Goal: Find specific page/section: Find specific page/section

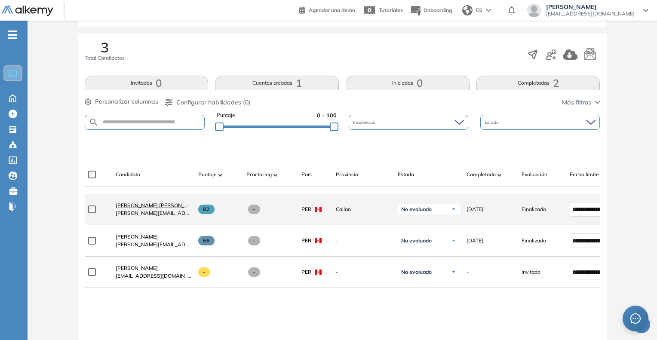
click at [148, 209] on span "Josealdo Camogliano Württele" at bounding box center [159, 205] width 86 height 6
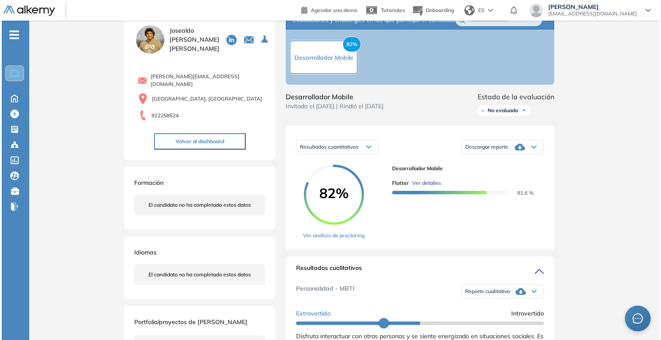
scroll to position [43, 0]
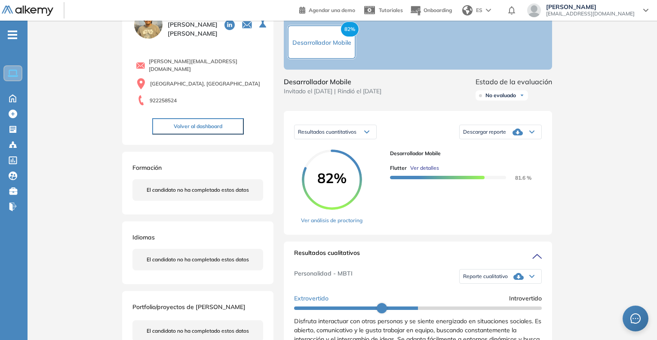
click at [422, 172] on span "Ver detalles" at bounding box center [425, 168] width 29 height 8
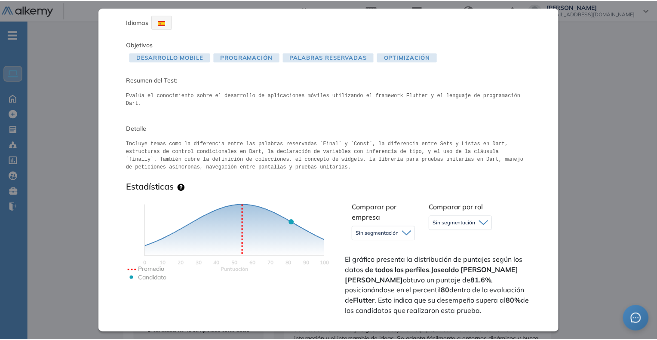
scroll to position [19, 0]
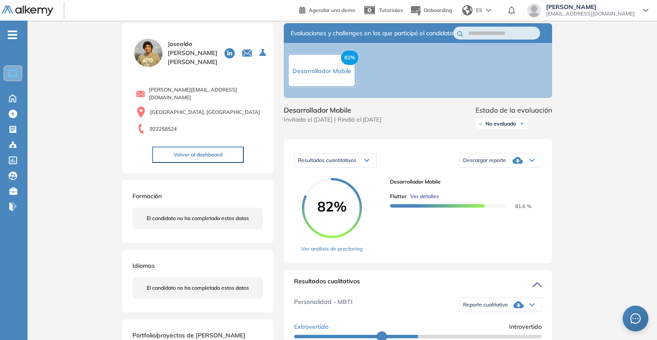
scroll to position [0, 0]
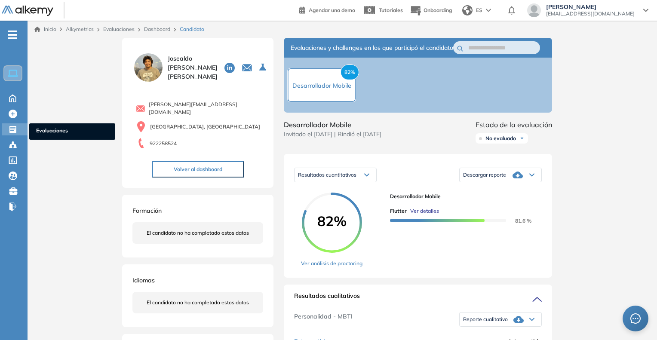
click at [52, 129] on span "Evaluaciones" at bounding box center [72, 131] width 72 height 9
